Goal: Task Accomplishment & Management: Manage account settings

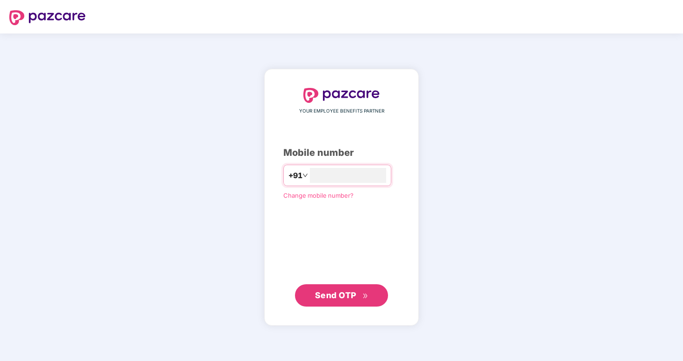
type input "**********"
click at [351, 301] on span "Send OTP" at bounding box center [341, 295] width 53 height 13
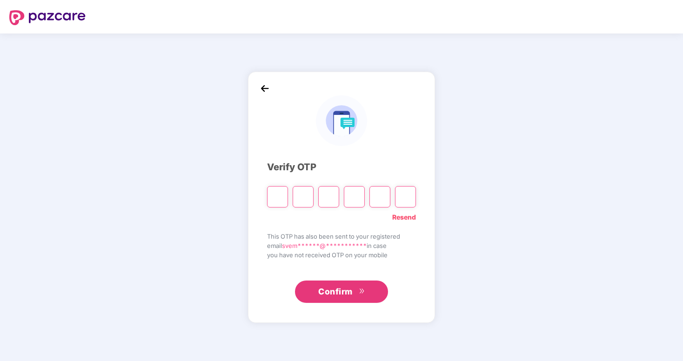
type input "*"
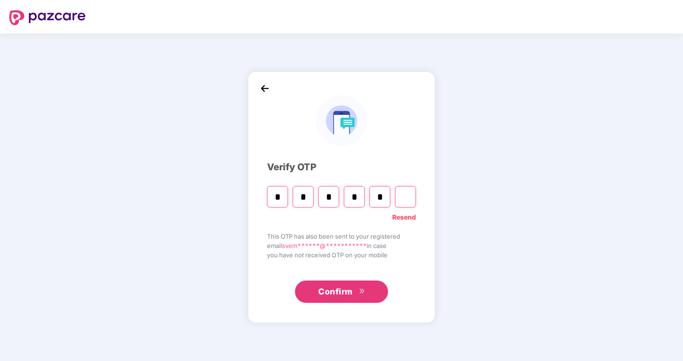
type input "*"
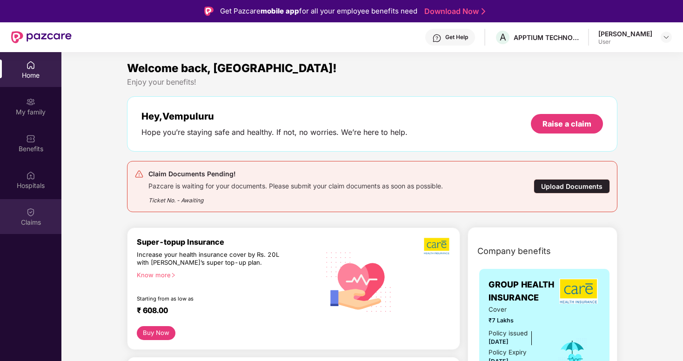
click at [31, 221] on div "Claims" at bounding box center [30, 222] width 61 height 9
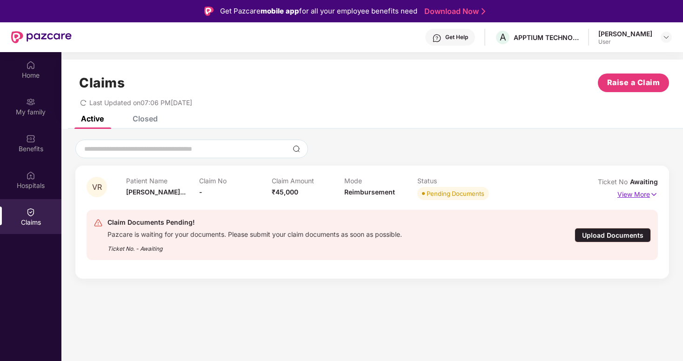
click at [656, 194] on img at bounding box center [654, 194] width 8 height 10
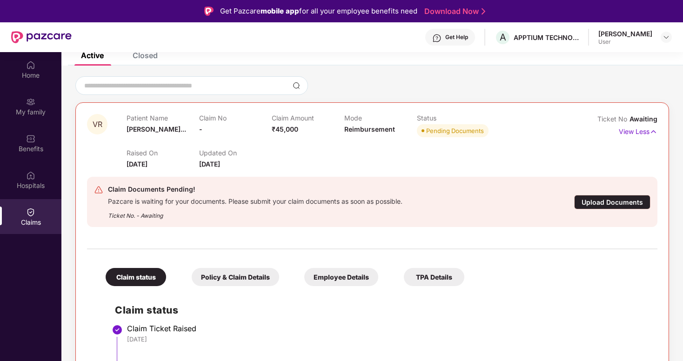
click at [145, 51] on div "Get Help A APPTIUM TECHNOLOGIES INDIA PRIVATE LIMITED [PERSON_NAME] User" at bounding box center [372, 37] width 600 height 30
click at [33, 78] on div "Home" at bounding box center [30, 75] width 61 height 9
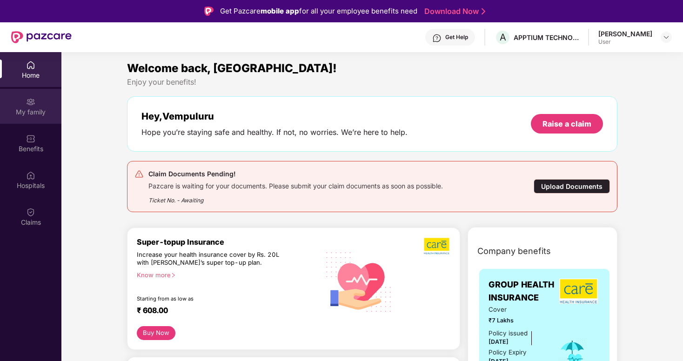
click at [24, 112] on div "My family" at bounding box center [30, 111] width 61 height 9
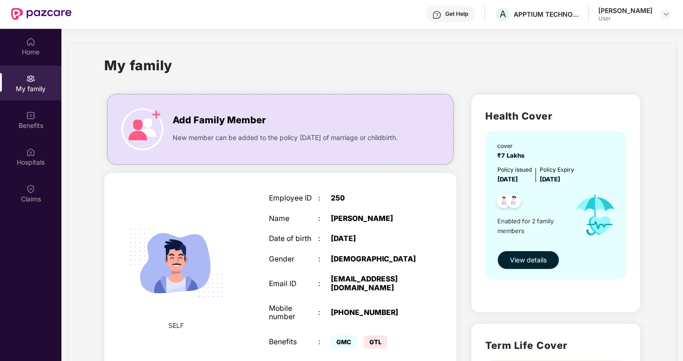
scroll to position [20, 0]
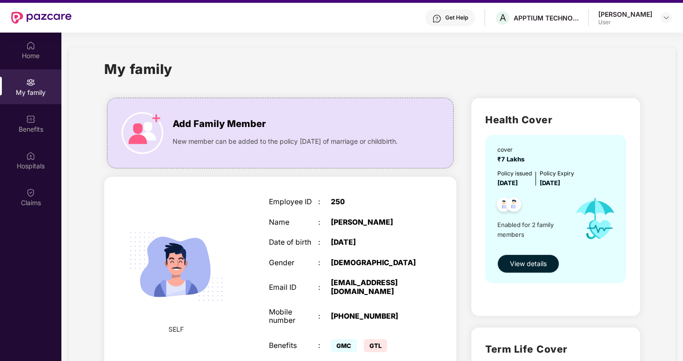
click at [540, 268] on span "View details" at bounding box center [528, 264] width 37 height 10
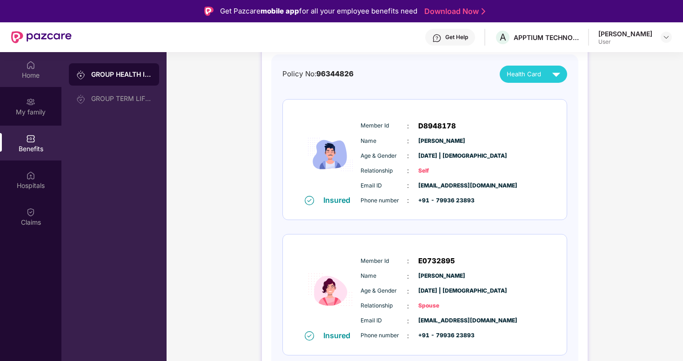
click at [32, 73] on div "Home" at bounding box center [30, 74] width 61 height 9
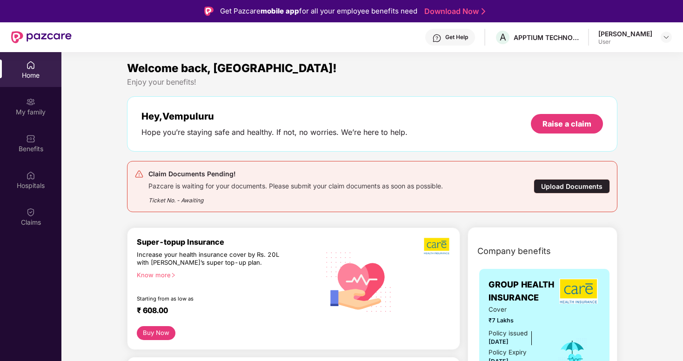
click at [37, 66] on div "Home" at bounding box center [30, 69] width 61 height 35
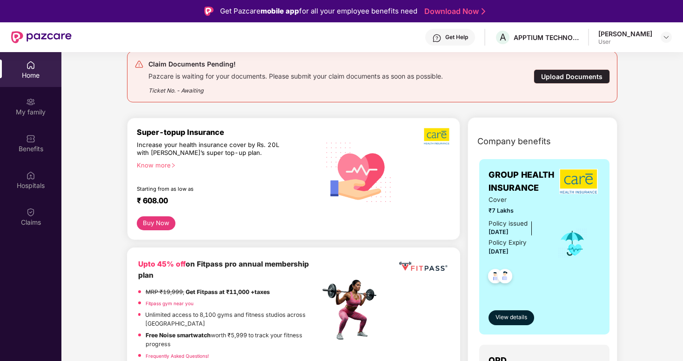
scroll to position [108, 0]
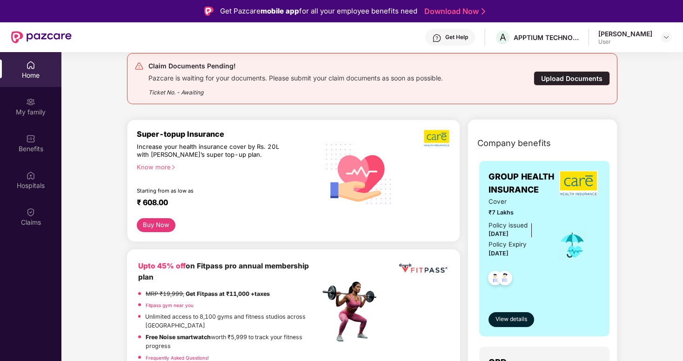
click at [513, 195] on span "GROUP HEALTH INSURANCE" at bounding box center [522, 183] width 68 height 27
click at [519, 317] on span "View details" at bounding box center [511, 319] width 32 height 9
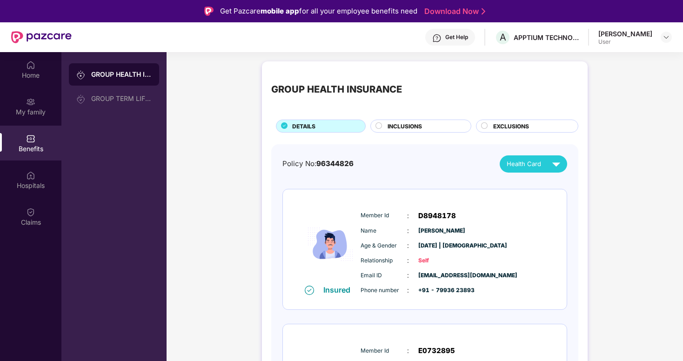
click at [330, 126] on div "DETAILS" at bounding box center [323, 127] width 73 height 10
click at [553, 165] on img at bounding box center [556, 164] width 16 height 16
click at [585, 145] on div "GROUP HEALTH INSURANCE DETAILS INCLUSIONS EXCLUSIONS Policy No: 96344826 Health…" at bounding box center [425, 274] width 326 height 427
click at [414, 125] on span "INCLUSIONS" at bounding box center [404, 126] width 34 height 9
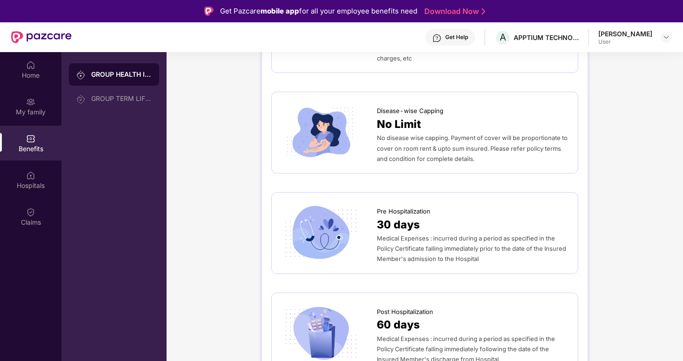
scroll to position [397, 0]
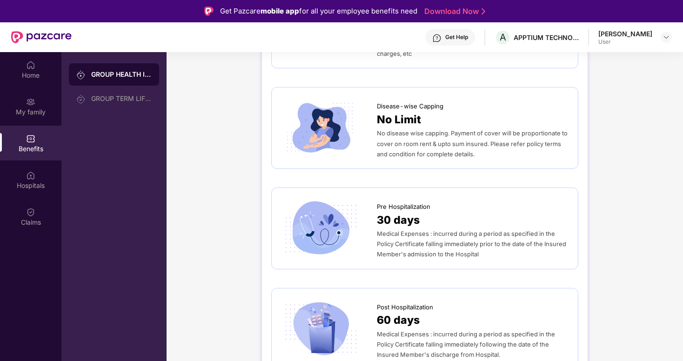
click at [434, 230] on span "Medical Expenses : incurred during a period as specified in the Policy Certific…" at bounding box center [471, 243] width 189 height 27
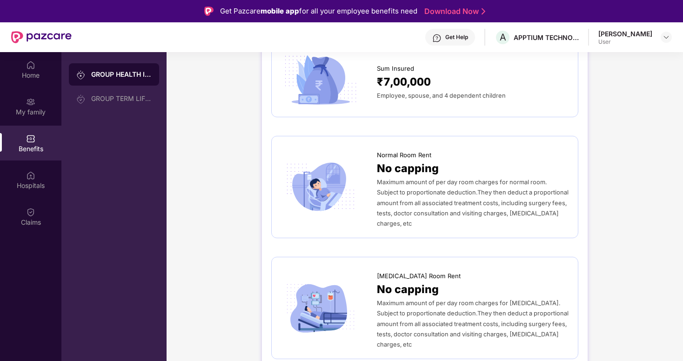
scroll to position [0, 0]
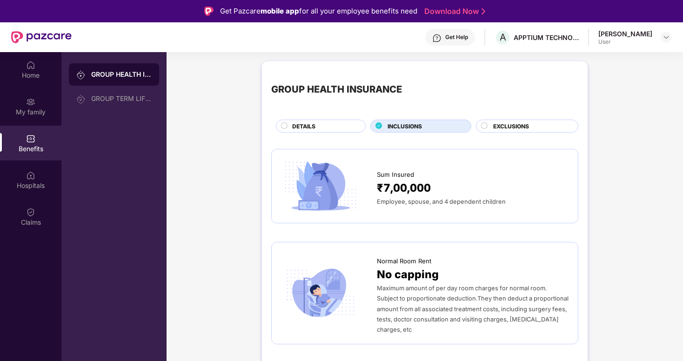
click at [507, 131] on div "EXCLUSIONS" at bounding box center [530, 127] width 85 height 10
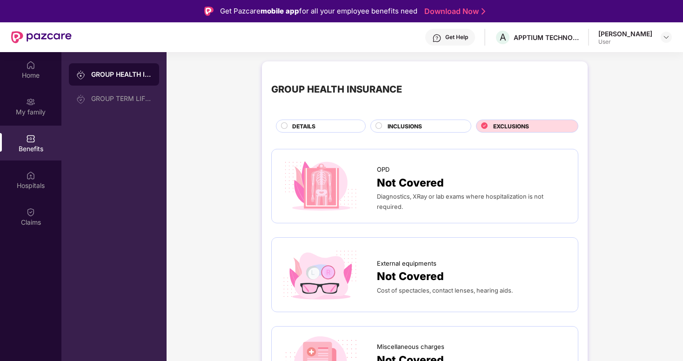
click at [404, 126] on span "INCLUSIONS" at bounding box center [404, 126] width 34 height 9
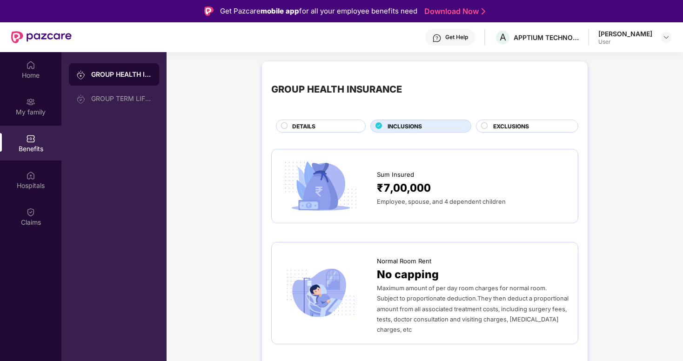
click at [332, 122] on div "DETAILS" at bounding box center [323, 127] width 73 height 10
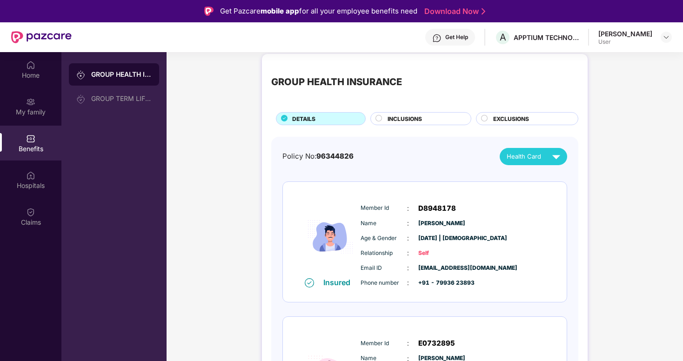
scroll to position [9, 0]
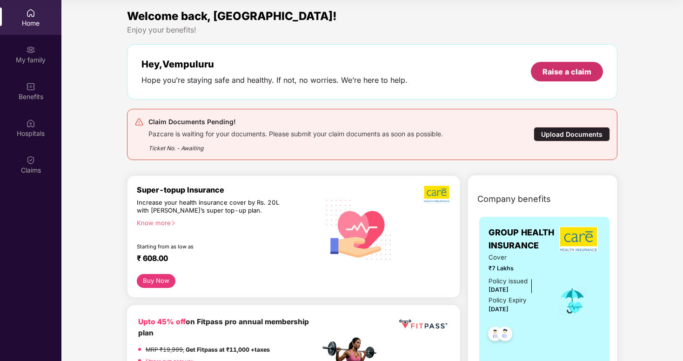
click at [556, 77] on div "Raise a claim" at bounding box center [567, 72] width 72 height 20
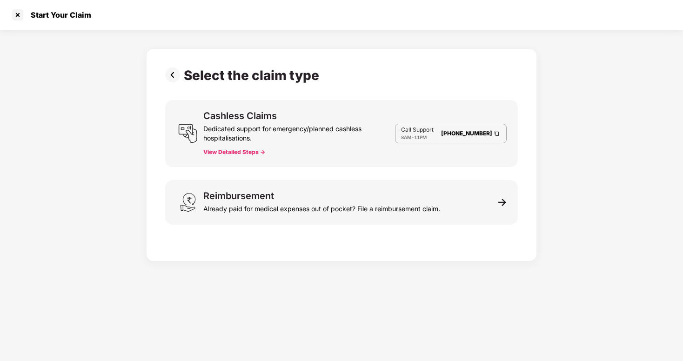
scroll to position [22, 0]
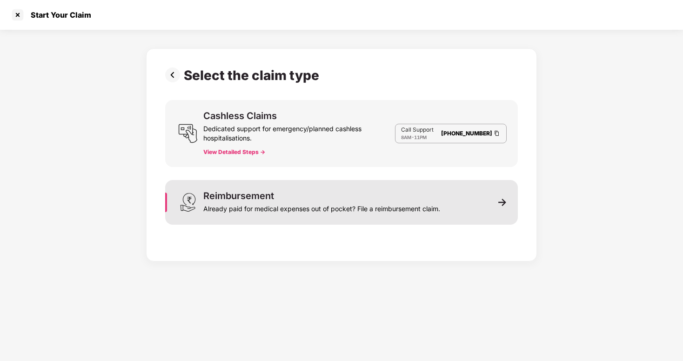
click at [359, 199] on div "Reimbursement Already paid for medical expenses out of pocket? File a reimburse…" at bounding box center [321, 202] width 237 height 22
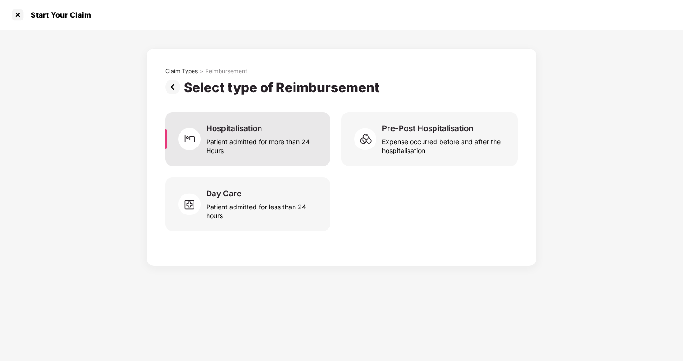
click at [270, 146] on div "Patient admitted for more than 24 Hours" at bounding box center [262, 143] width 113 height 21
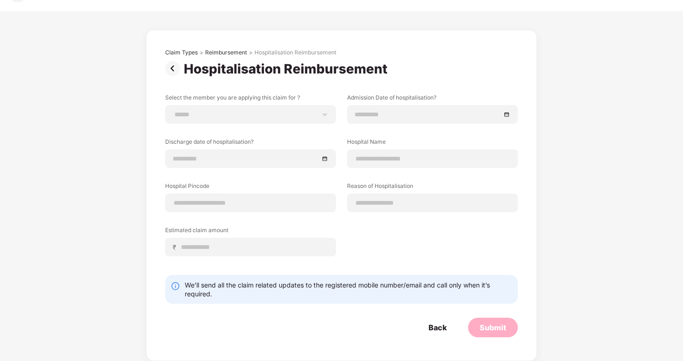
scroll to position [0, 0]
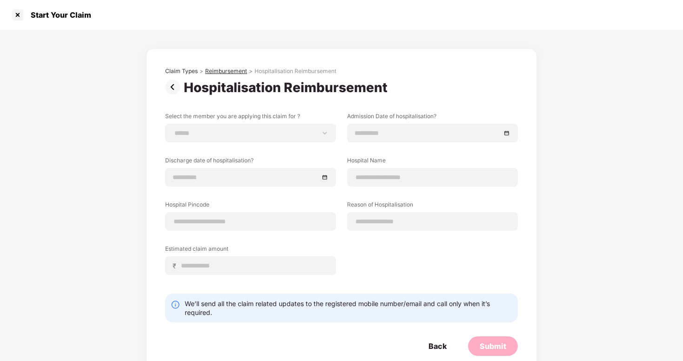
click at [216, 70] on div "Reimbursement" at bounding box center [226, 70] width 42 height 7
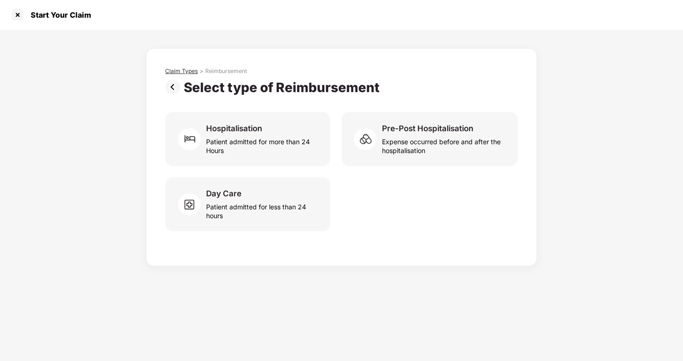
click at [184, 69] on div "Claim Types" at bounding box center [181, 70] width 33 height 7
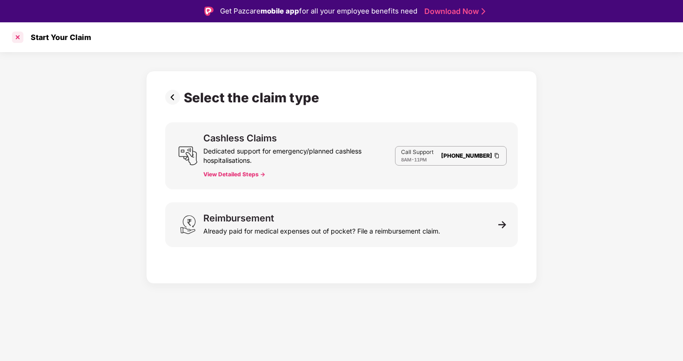
click at [17, 36] on div at bounding box center [17, 37] width 15 height 15
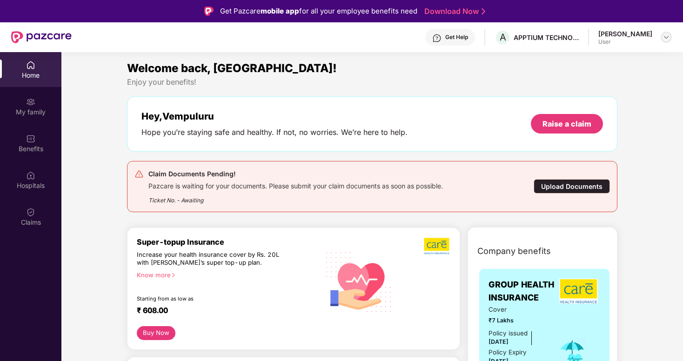
click at [667, 40] on img at bounding box center [665, 36] width 7 height 7
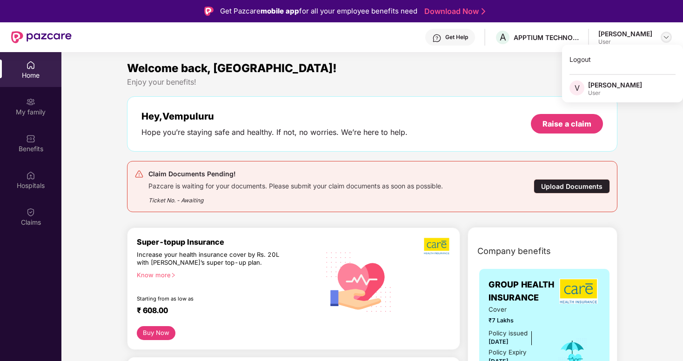
click at [662, 35] on img at bounding box center [665, 36] width 7 height 7
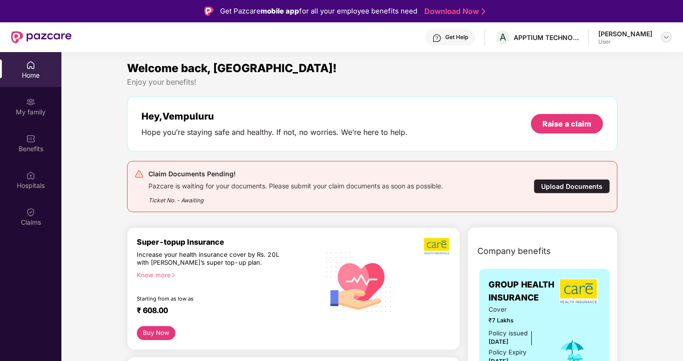
click at [662, 35] on img at bounding box center [665, 36] width 7 height 7
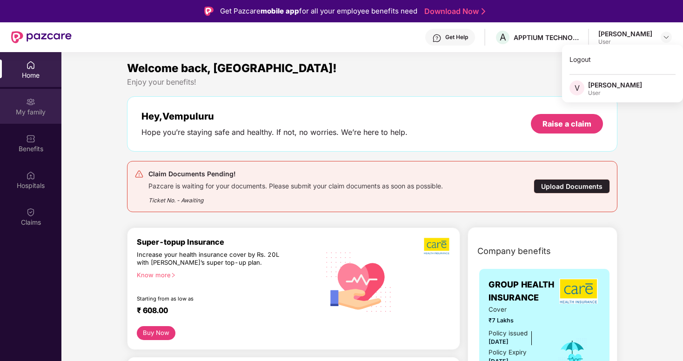
click at [33, 107] on div "My family" at bounding box center [30, 111] width 61 height 9
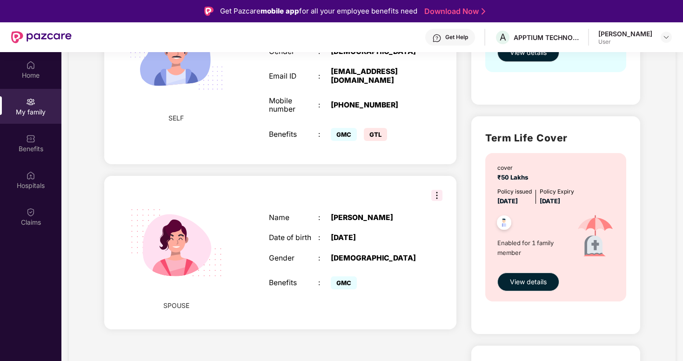
scroll to position [234, 0]
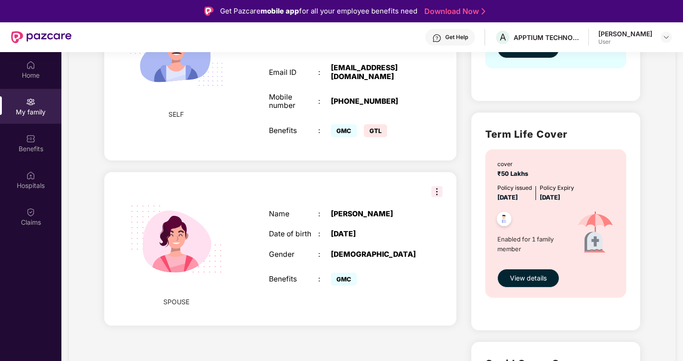
click at [437, 197] on img at bounding box center [436, 191] width 11 height 11
click at [354, 219] on div "[PERSON_NAME]" at bounding box center [374, 214] width 86 height 9
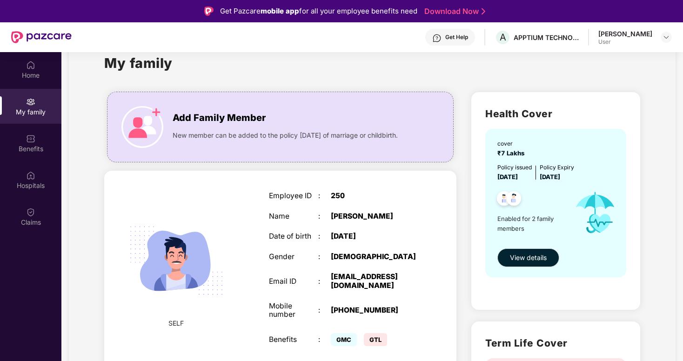
scroll to position [0, 0]
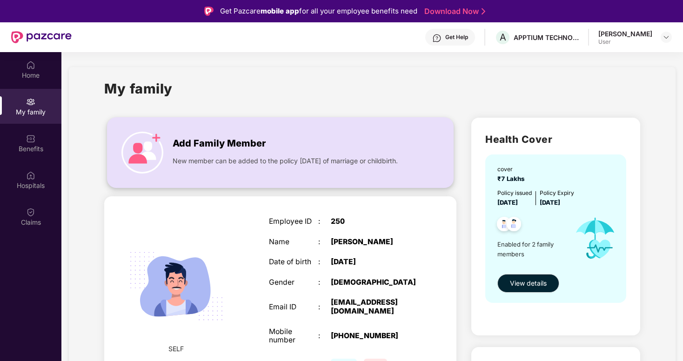
click at [194, 152] on div "New member can be added to the policy [DATE] of marriage or childbirth." at bounding box center [292, 158] width 238 height 15
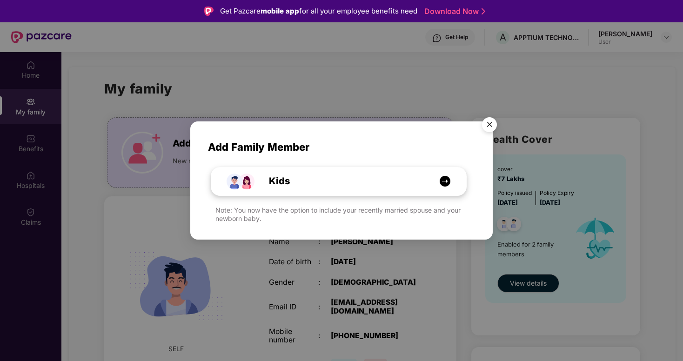
click at [446, 182] on img at bounding box center [445, 181] width 12 height 12
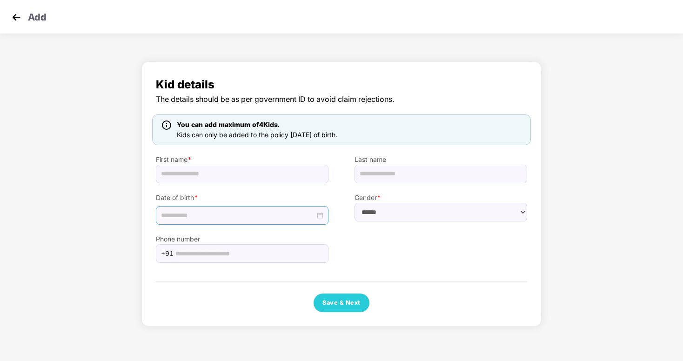
click at [321, 217] on div at bounding box center [242, 215] width 162 height 10
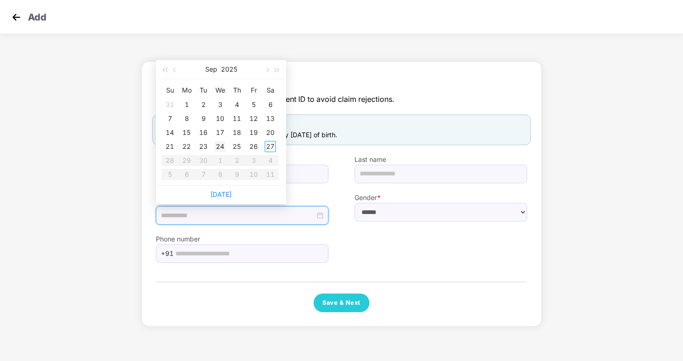
type input "**********"
click at [219, 146] on div "24" at bounding box center [219, 146] width 11 height 11
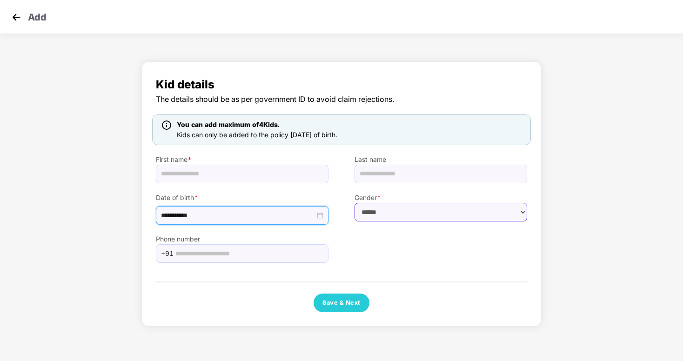
click at [405, 220] on select "****** **** ******" at bounding box center [440, 212] width 173 height 19
select select "******"
click at [214, 254] on input "text" at bounding box center [248, 253] width 147 height 14
type input "**********"
click at [235, 300] on div "Save & Next" at bounding box center [341, 302] width 371 height 19
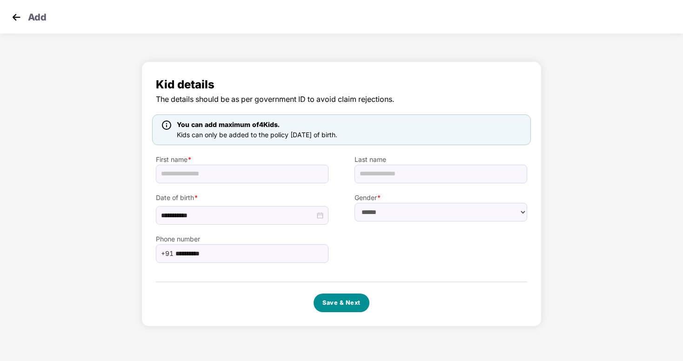
click at [355, 302] on button "Save & Next" at bounding box center [341, 302] width 56 height 19
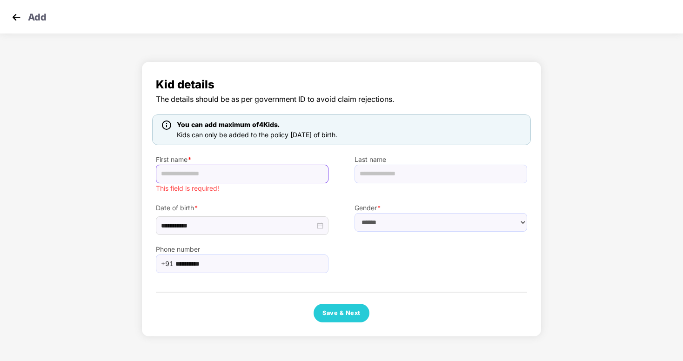
click at [279, 172] on input "text" at bounding box center [242, 174] width 173 height 19
click at [13, 19] on img at bounding box center [16, 17] width 14 height 14
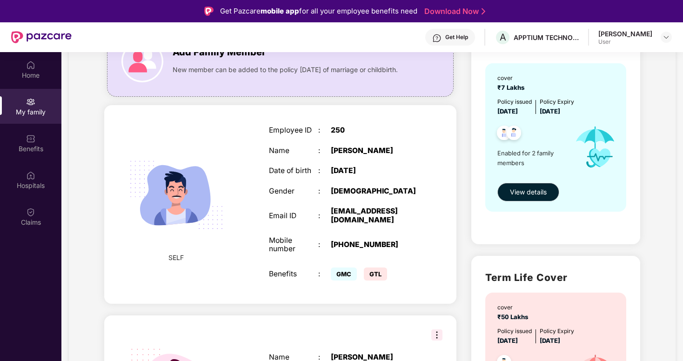
scroll to position [93, 0]
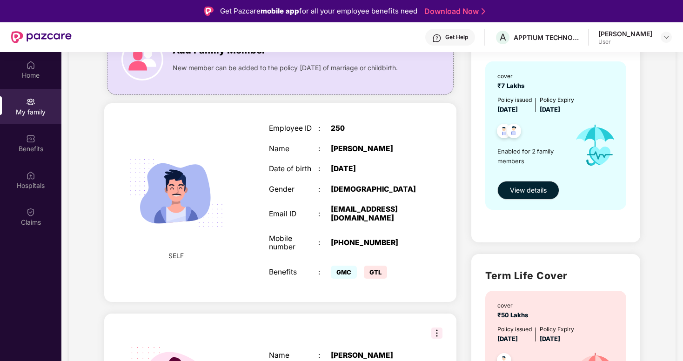
click at [334, 189] on div "Employee ID : 250 Name : [PERSON_NAME] Date of birth : [DEMOGRAPHIC_DATA] Gende…" at bounding box center [342, 203] width 166 height 180
click at [329, 146] on div "Employee ID : 250 Name : [PERSON_NAME] Date of birth : [DEMOGRAPHIC_DATA] Gende…" at bounding box center [342, 203] width 166 height 180
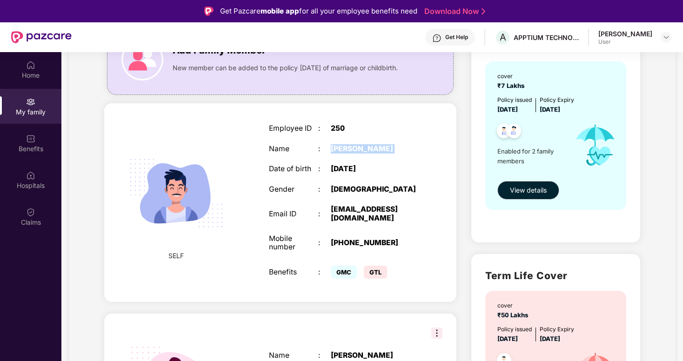
click at [329, 146] on div "Employee ID : 250 Name : [PERSON_NAME] Date of birth : [DEMOGRAPHIC_DATA] Gende…" at bounding box center [342, 203] width 166 height 180
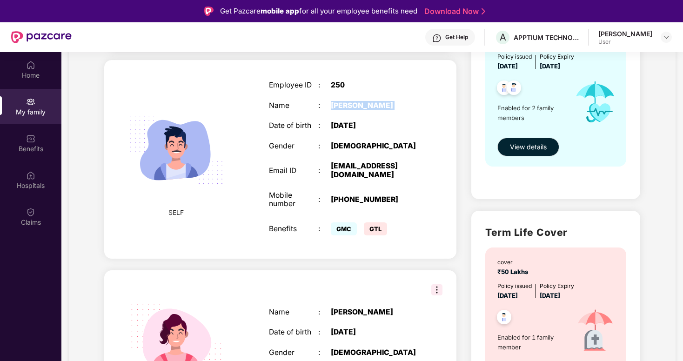
scroll to position [137, 0]
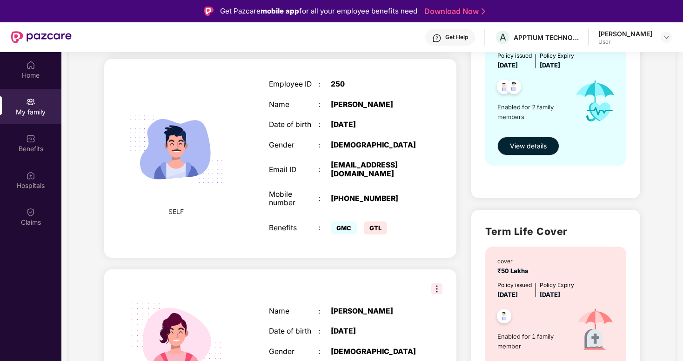
click at [358, 109] on div "[PERSON_NAME]" at bounding box center [374, 104] width 86 height 9
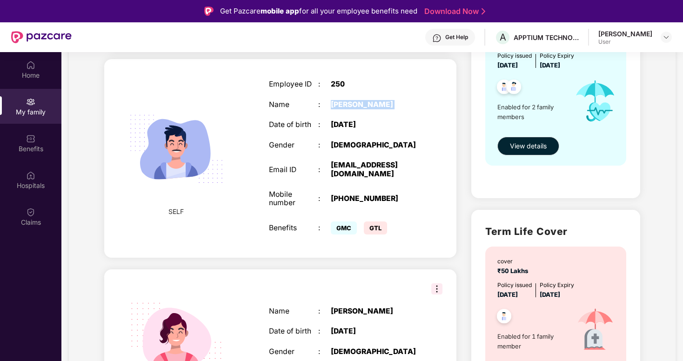
click at [435, 294] on img at bounding box center [436, 288] width 11 height 11
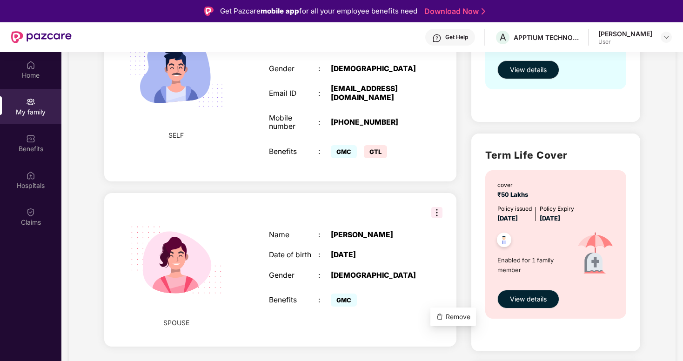
scroll to position [237, 0]
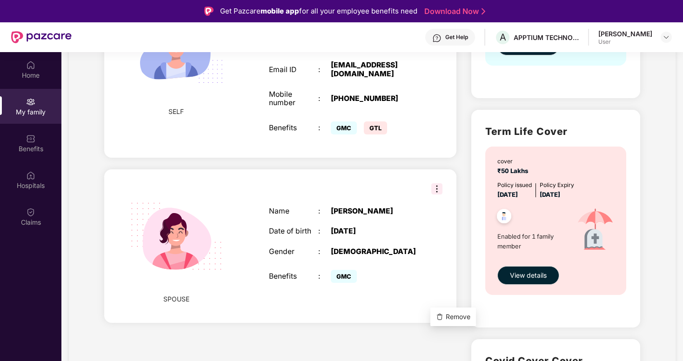
click at [349, 230] on div "Name : [PERSON_NAME] Date of birth : [DEMOGRAPHIC_DATA] Gender : [DEMOGRAPHIC_D…" at bounding box center [342, 246] width 166 height 102
click at [346, 216] on div "[PERSON_NAME]" at bounding box center [374, 211] width 86 height 9
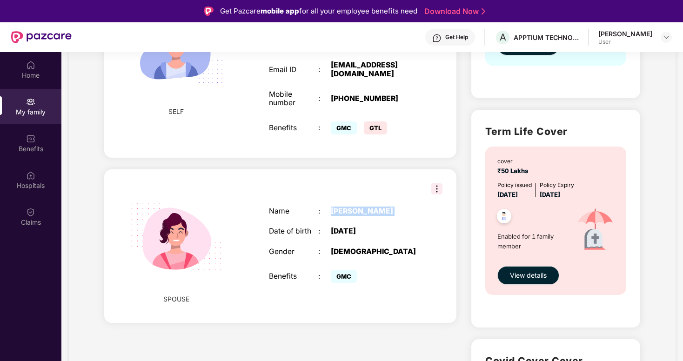
click at [346, 216] on div "[PERSON_NAME]" at bounding box center [374, 211] width 86 height 9
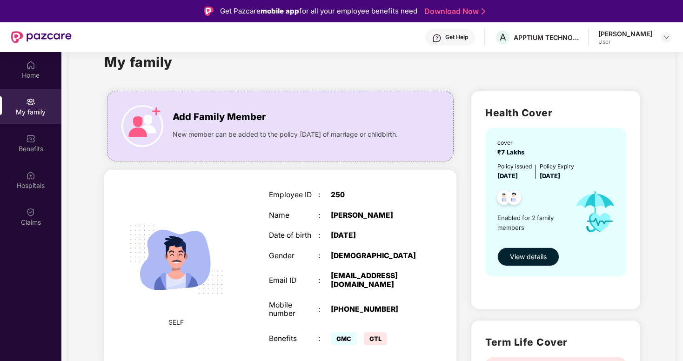
scroll to position [0, 0]
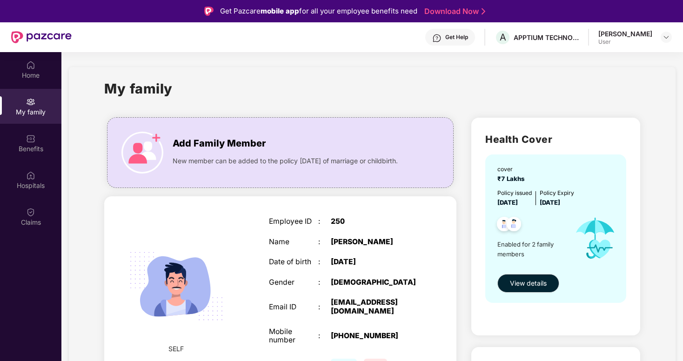
click at [625, 36] on div "[PERSON_NAME]" at bounding box center [625, 33] width 54 height 9
click at [664, 37] on img at bounding box center [665, 36] width 7 height 7
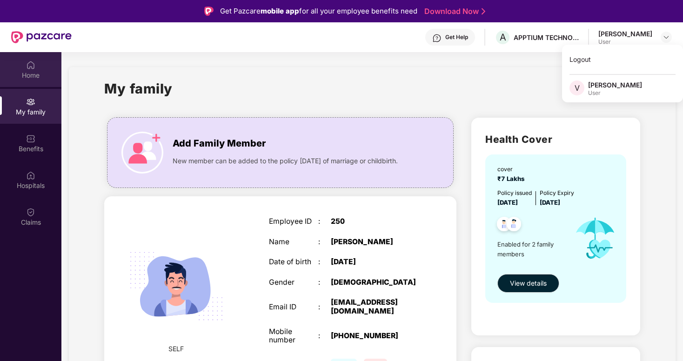
click at [33, 73] on div "Home" at bounding box center [30, 75] width 61 height 9
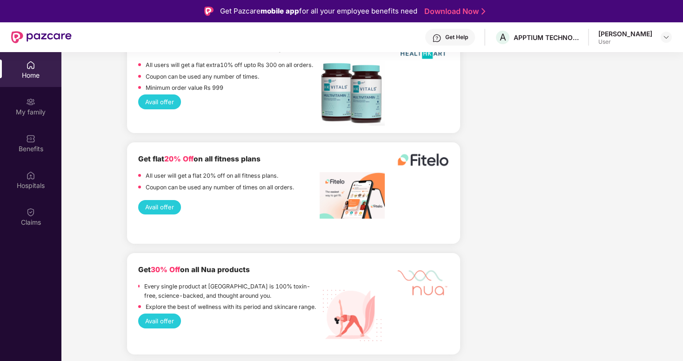
scroll to position [951, 0]
